Goal: Transaction & Acquisition: Purchase product/service

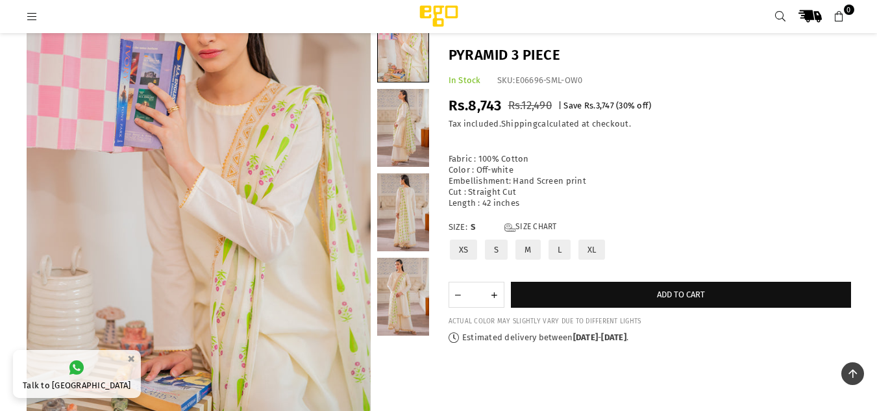
click at [401, 141] on link at bounding box center [403, 128] width 52 height 78
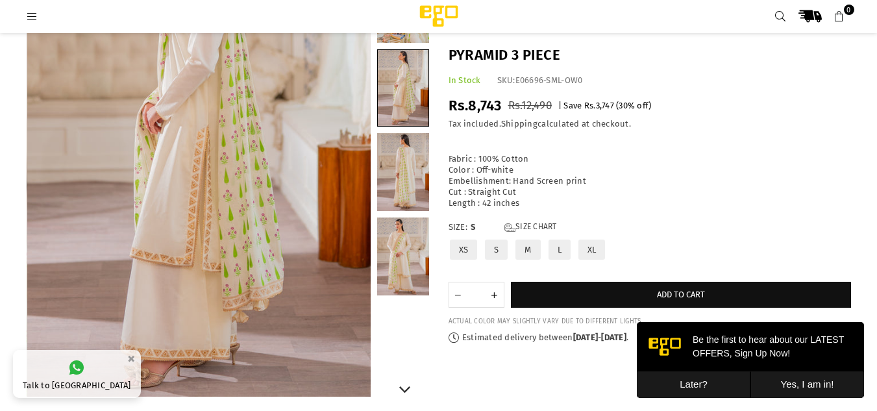
scroll to position [210, 0]
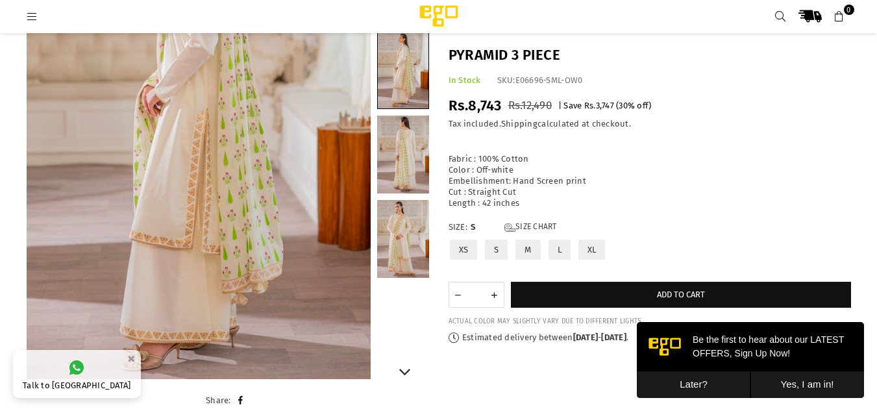
click at [405, 168] on link at bounding box center [403, 154] width 52 height 78
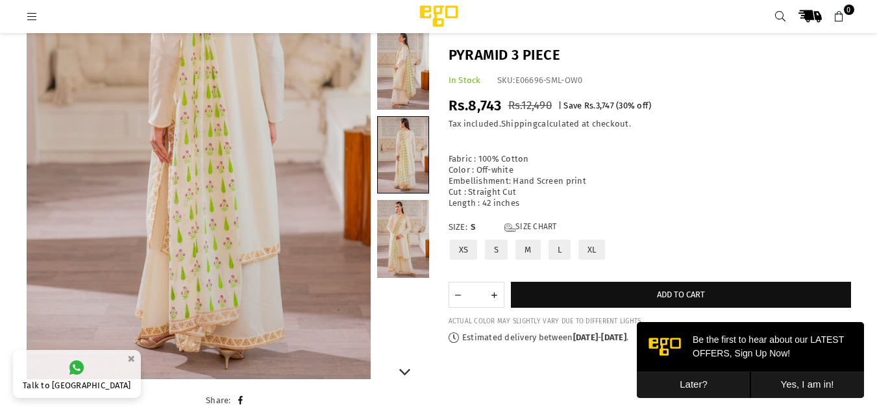
click at [416, 245] on link at bounding box center [403, 239] width 52 height 78
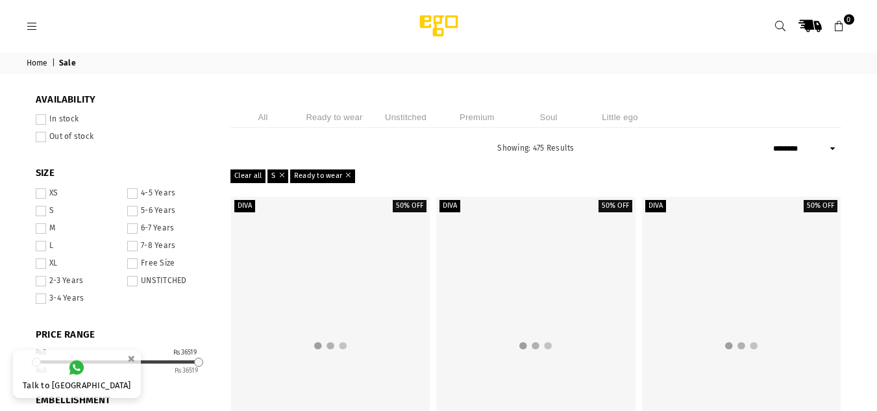
select select "******"
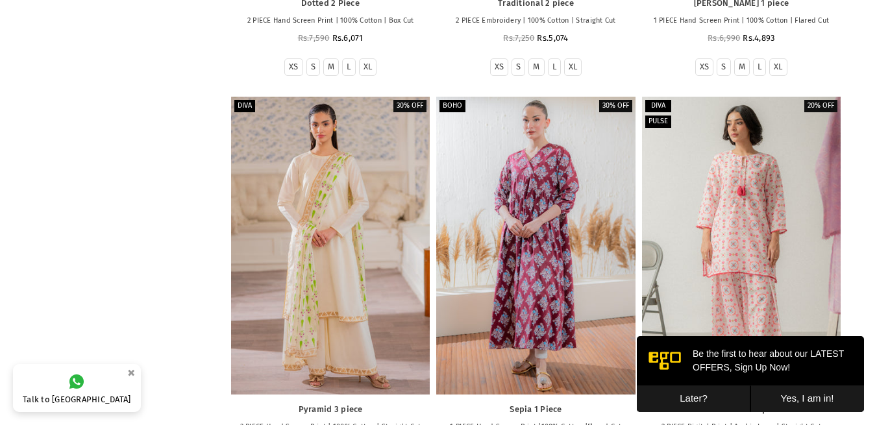
click at [699, 401] on button "Later?" at bounding box center [693, 398] width 114 height 27
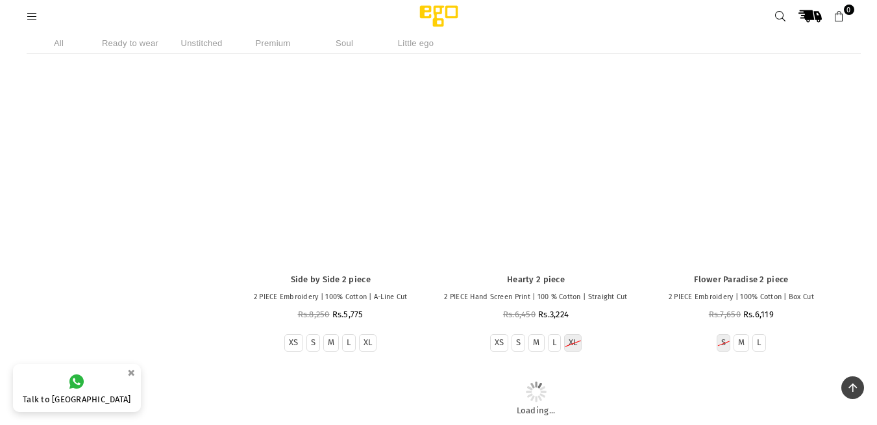
scroll to position [8320, 0]
